Goal: Find contact information: Find contact information

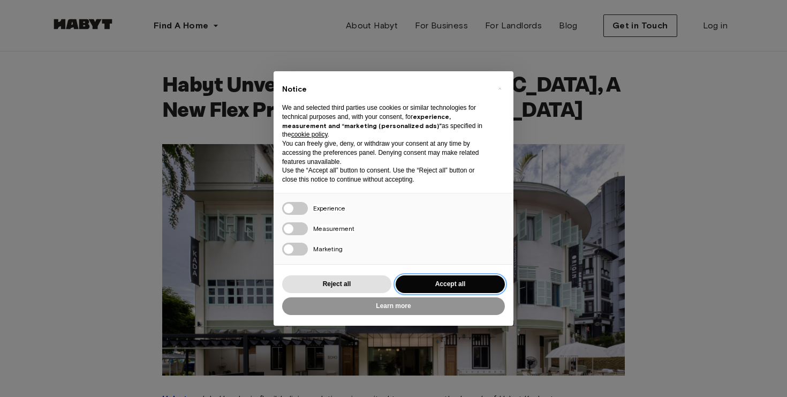
click at [471, 281] on button "Accept all" at bounding box center [450, 284] width 109 height 18
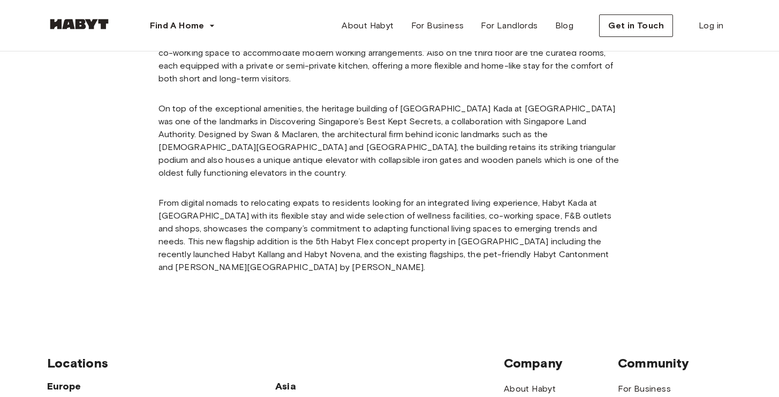
scroll to position [796, 0]
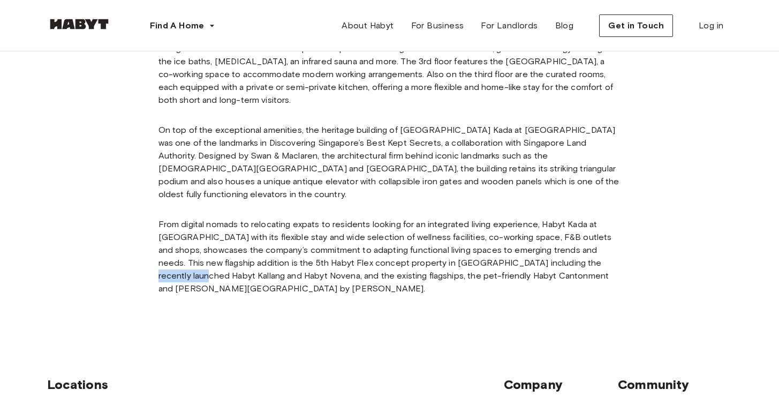
drag, startPoint x: 561, startPoint y: 224, endPoint x: 617, endPoint y: 225, distance: 56.8
click at [617, 225] on p "From digital nomads to relocating expats to residents looking for an integrated…" at bounding box center [390, 256] width 463 height 77
copy p "Habyt Kallang"
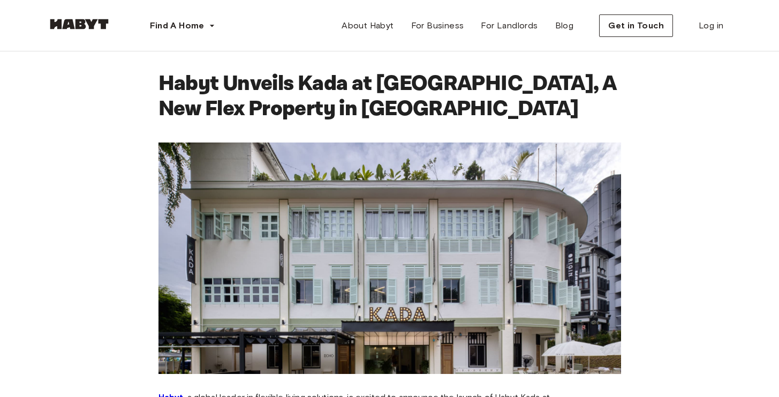
scroll to position [365, 0]
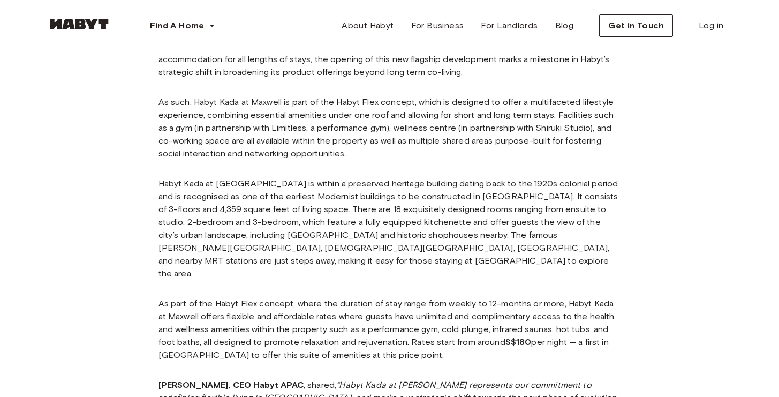
click at [57, 19] on img at bounding box center [79, 24] width 64 height 11
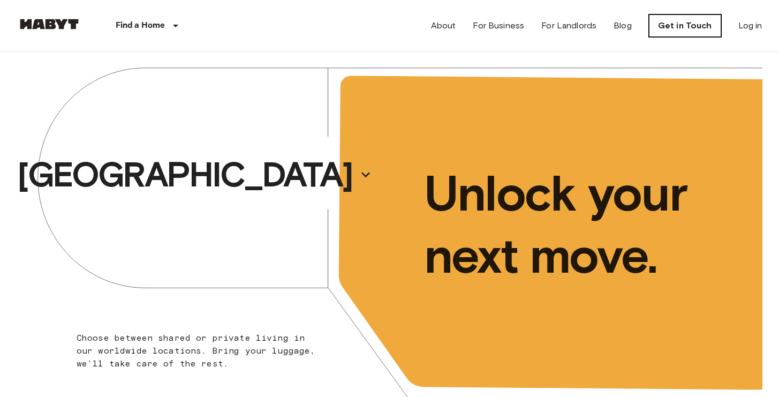
click at [682, 32] on link "Get in Touch" at bounding box center [685, 25] width 72 height 22
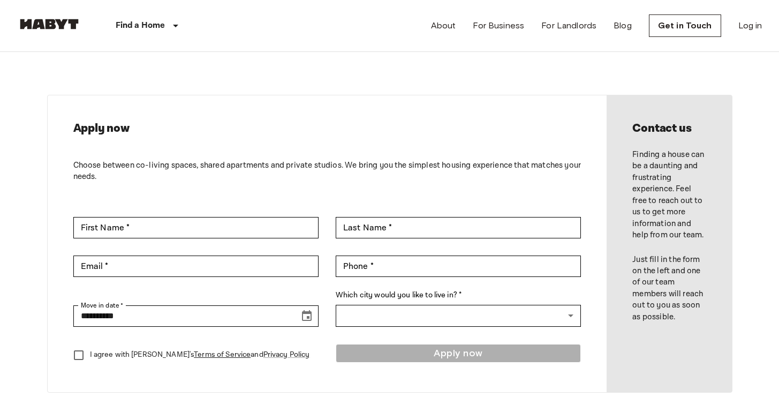
click at [30, 22] on img at bounding box center [49, 24] width 64 height 11
